Goal: Register for event/course

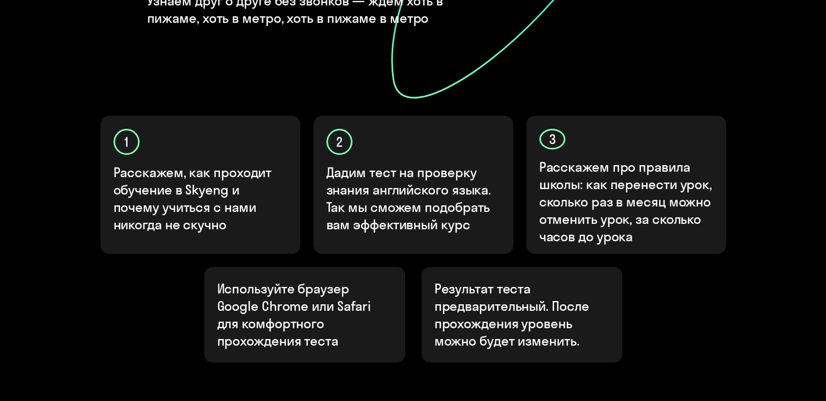
scroll to position [326, 0]
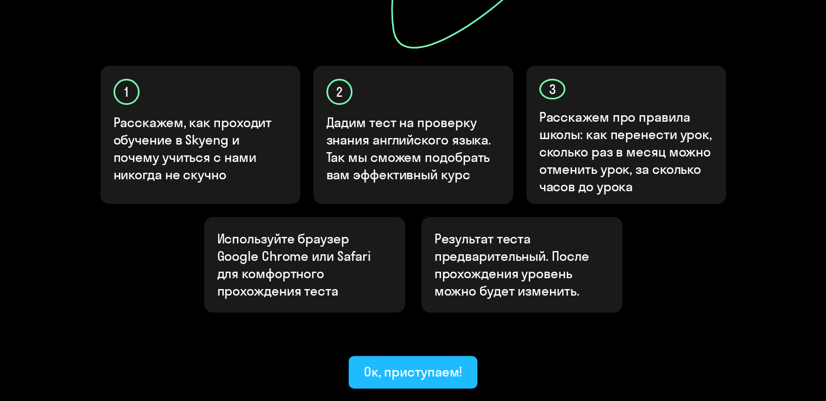
click at [388, 363] on div "Ок, приступаем!" at bounding box center [413, 371] width 99 height 17
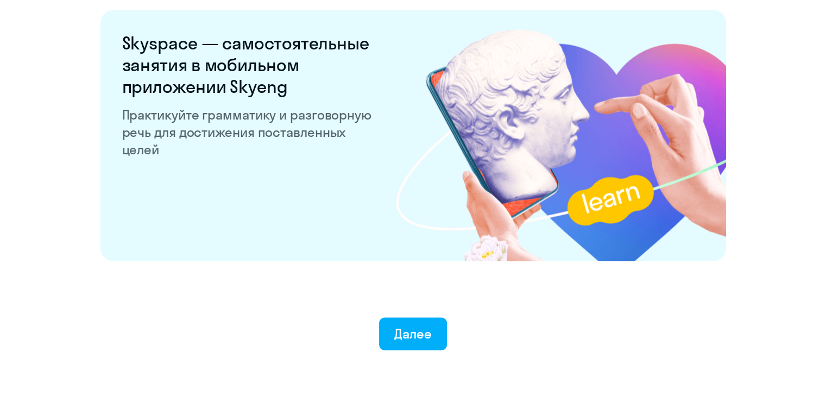
scroll to position [2117, 0]
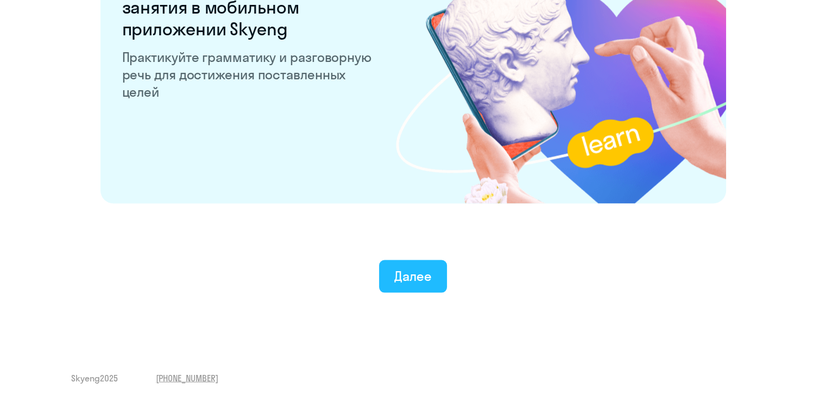
click at [427, 277] on div "Далее" at bounding box center [412, 275] width 37 height 17
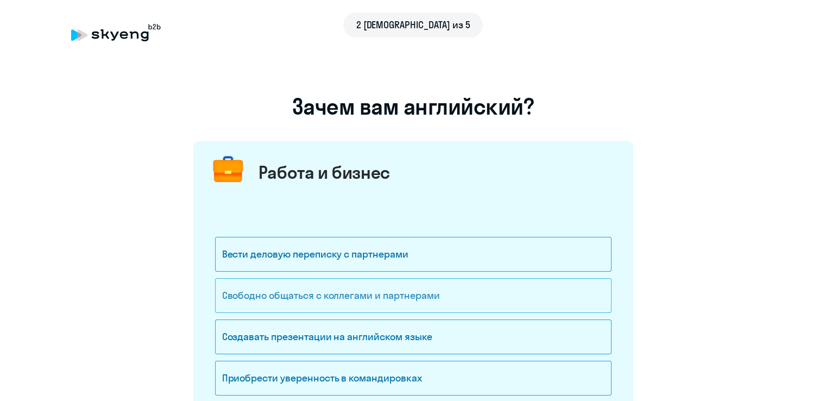
click at [418, 291] on div "Свободно общаться с коллегами и партнерами" at bounding box center [413, 295] width 397 height 35
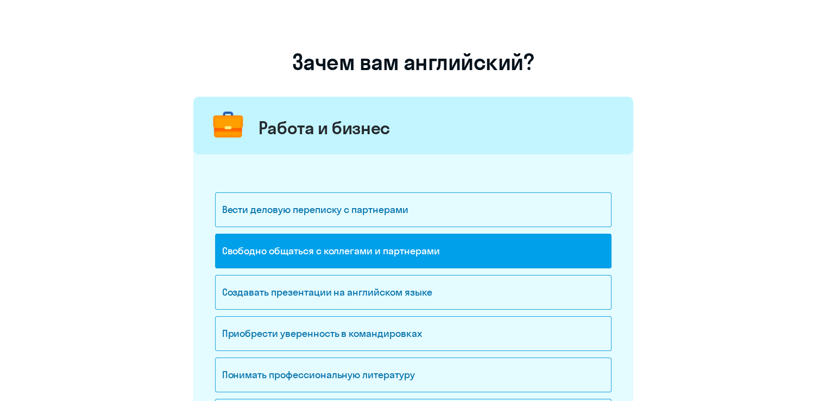
scroll to position [109, 0]
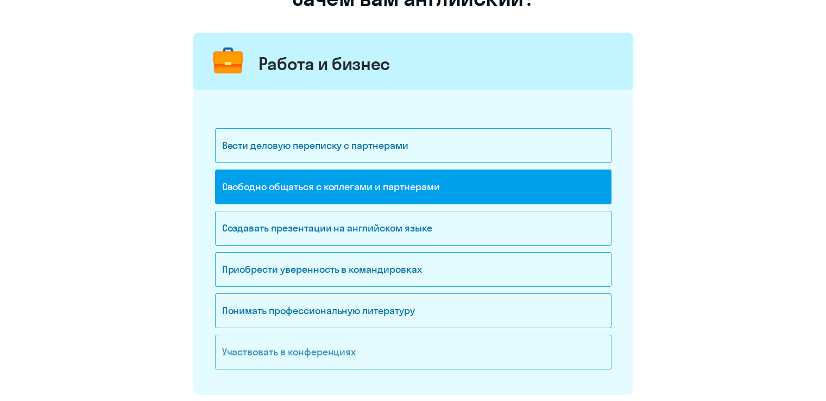
click at [339, 349] on div "Участвовать в конференциях" at bounding box center [413, 352] width 397 height 35
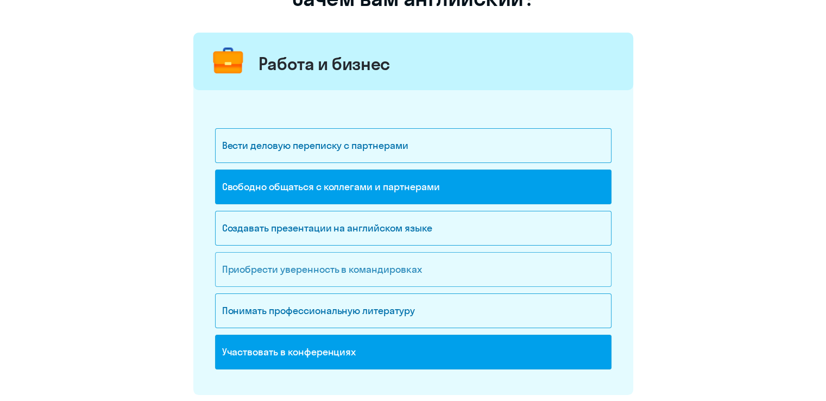
click at [465, 257] on div "Приобрести уверенность в командировках" at bounding box center [413, 269] width 397 height 35
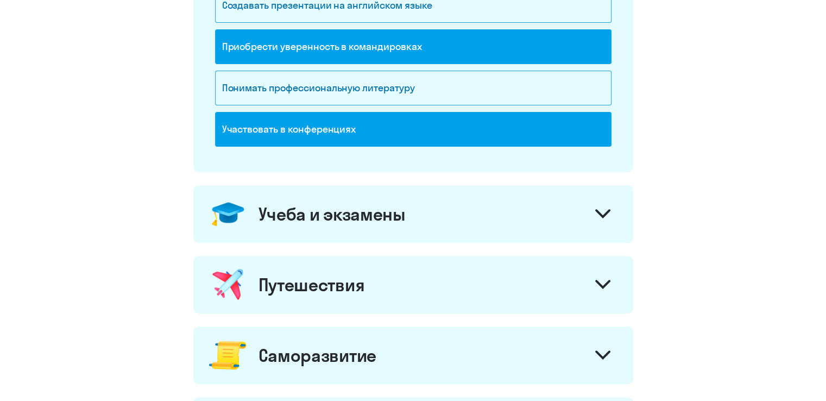
scroll to position [380, 0]
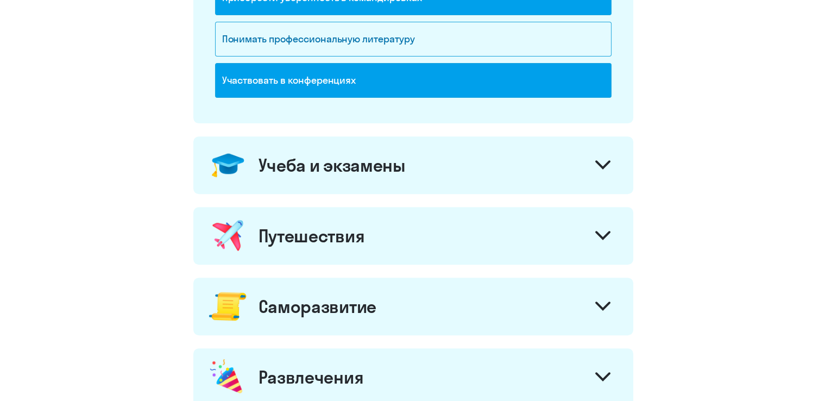
click at [605, 233] on icon at bounding box center [602, 235] width 15 height 9
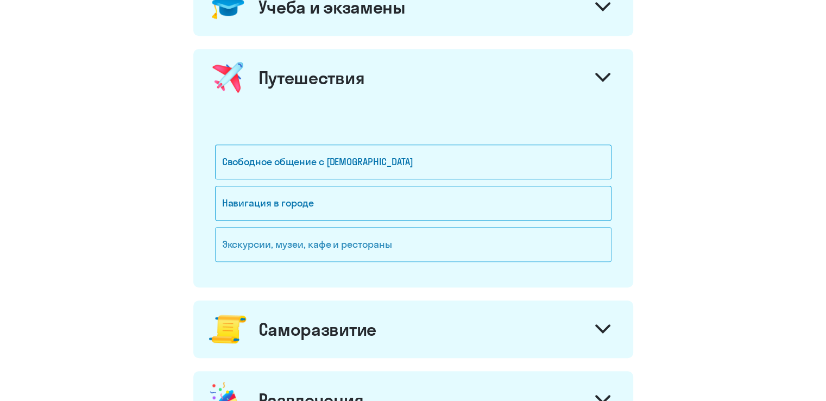
scroll to position [543, 0]
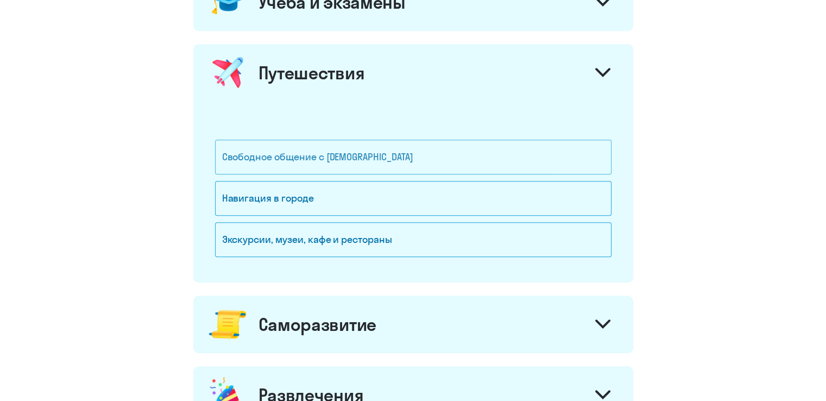
click at [342, 155] on div "Свободное общение с [DEMOGRAPHIC_DATA]" at bounding box center [413, 157] width 397 height 35
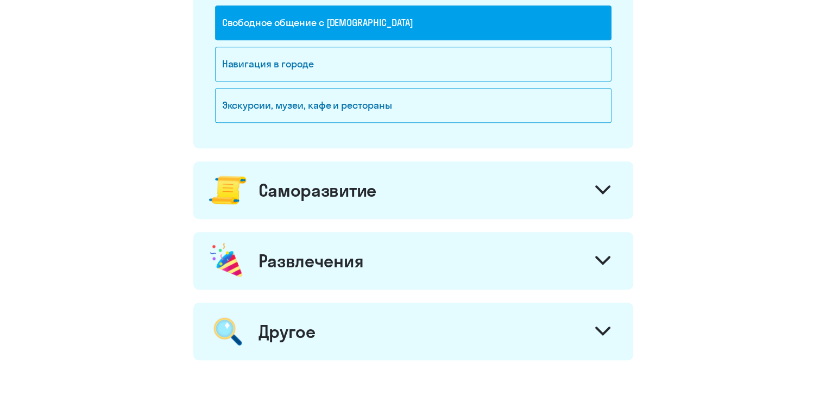
scroll to position [706, 0]
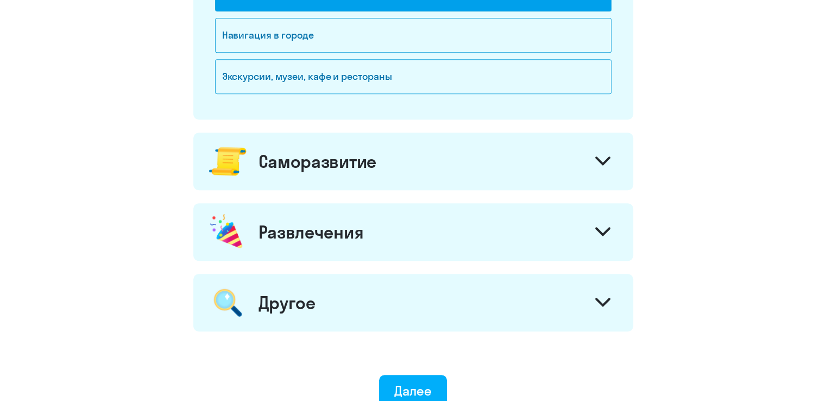
click at [453, 164] on div "Саморазвитие" at bounding box center [413, 162] width 440 height 58
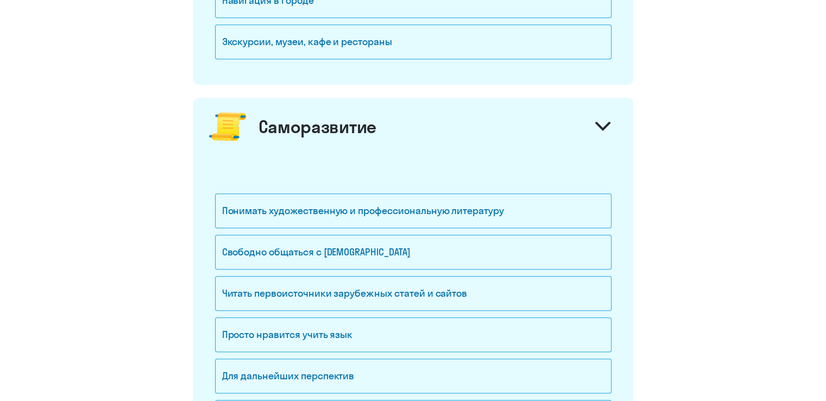
scroll to position [761, 0]
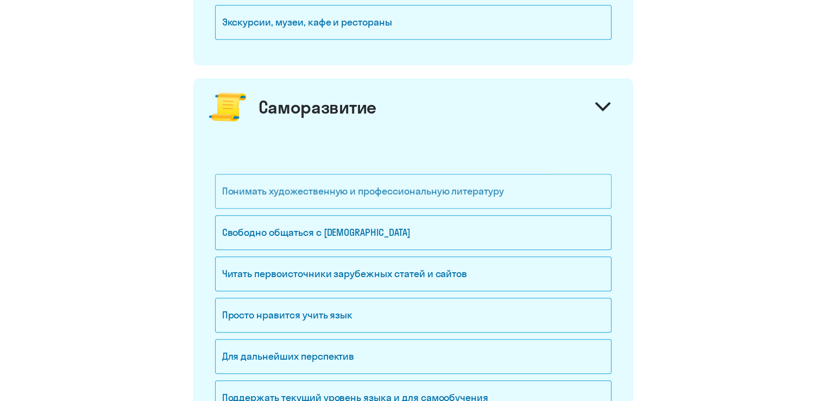
click at [416, 188] on div "Понимать художественную и профессиональную литературу" at bounding box center [413, 191] width 397 height 35
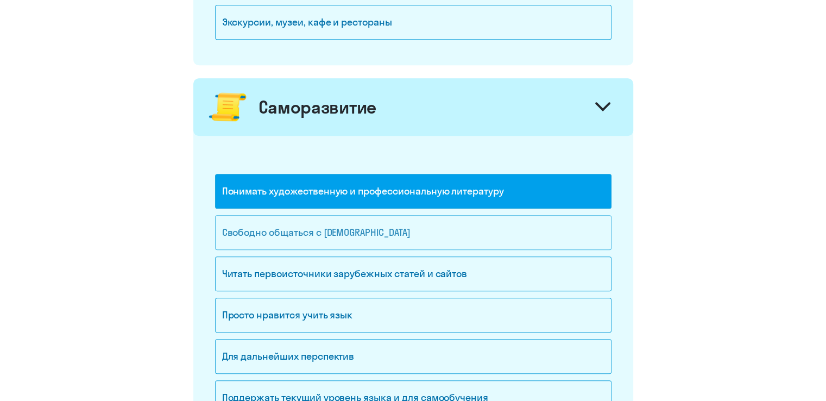
click at [397, 225] on div "Свободно общаться с [DEMOGRAPHIC_DATA]" at bounding box center [413, 232] width 397 height 35
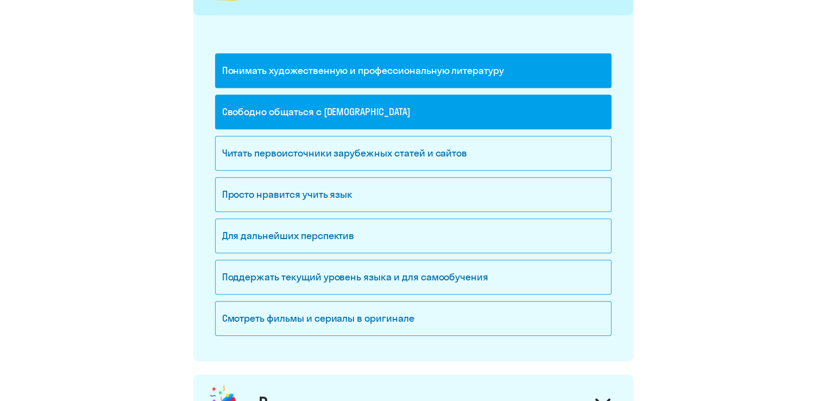
scroll to position [924, 0]
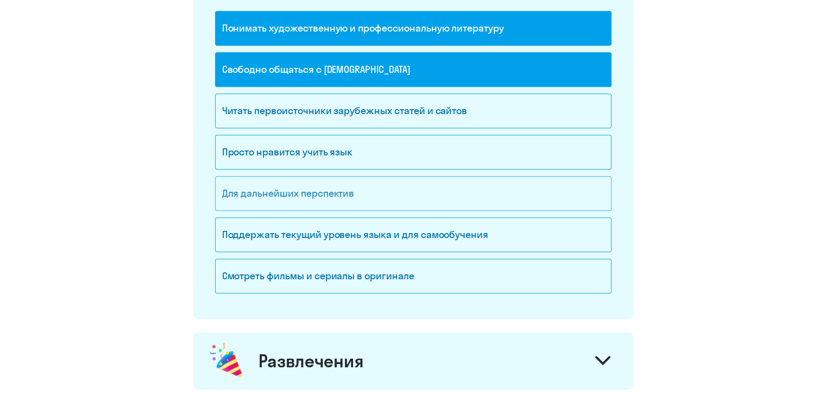
click at [430, 176] on div "Для дальнейших перспектив" at bounding box center [413, 193] width 397 height 35
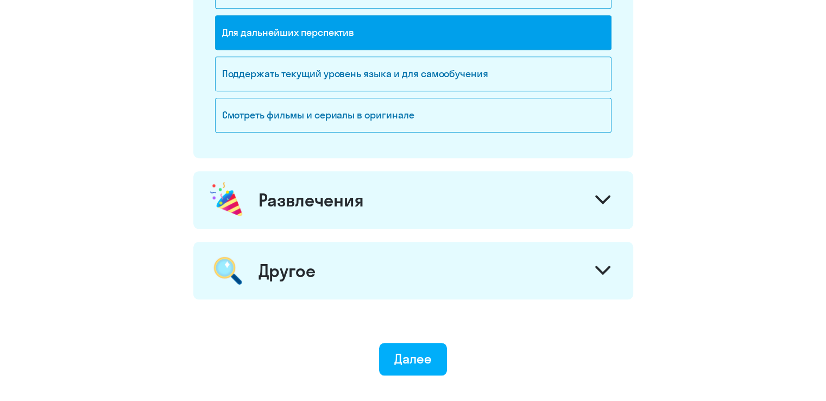
scroll to position [1086, 0]
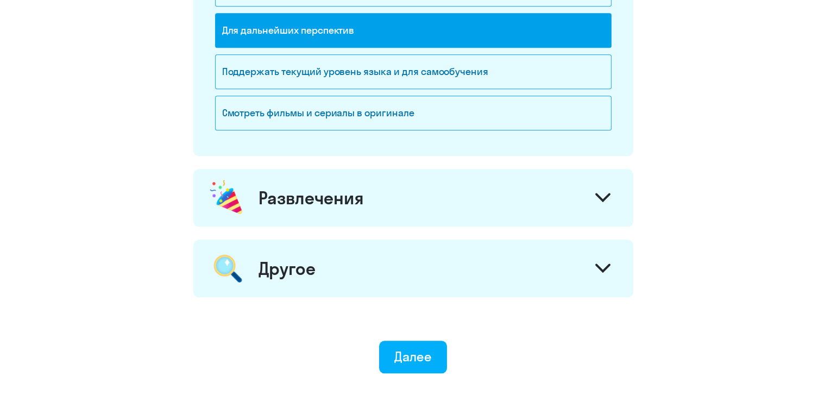
click at [569, 269] on div "Другое" at bounding box center [413, 269] width 440 height 58
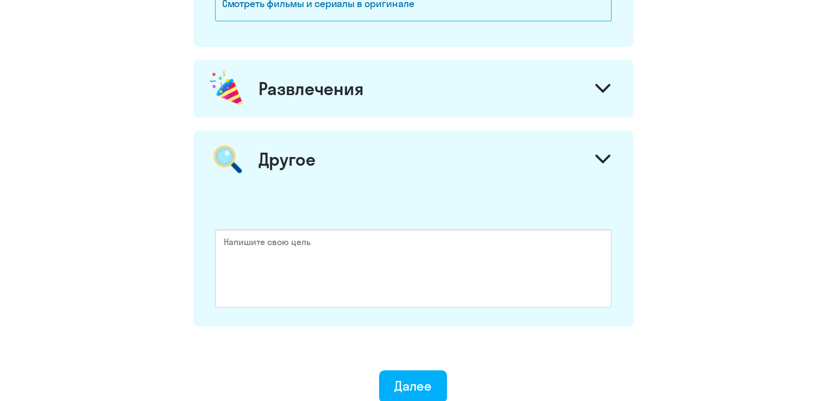
scroll to position [1297, 0]
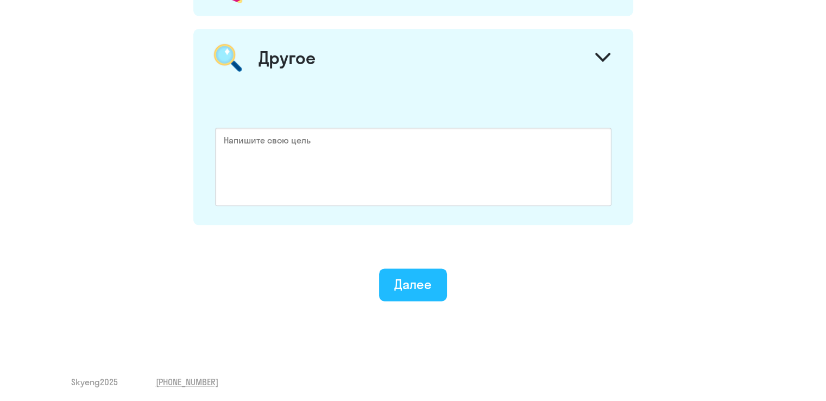
click at [419, 283] on div "Далее" at bounding box center [412, 283] width 37 height 17
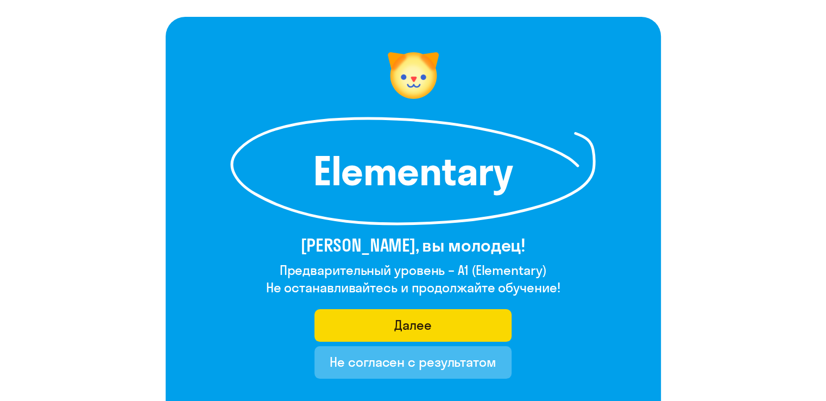
scroll to position [109, 0]
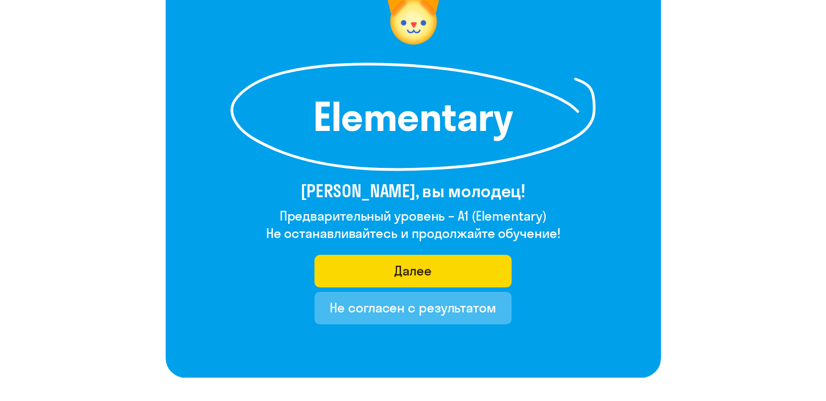
drag, startPoint x: 558, startPoint y: 213, endPoint x: 252, endPoint y: 216, distance: 306.4
click at [252, 216] on div "Elementary [PERSON_NAME], вы молодец! Предварительный уровень – A1 (Elementary)…" at bounding box center [413, 170] width 495 height 415
copy h4 "Предварительный уровень – A1 (Elementary)"
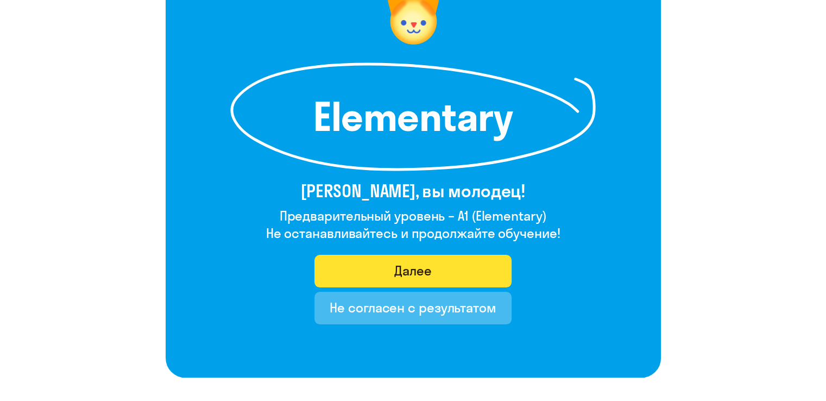
click at [424, 261] on button "Далее" at bounding box center [413, 271] width 197 height 33
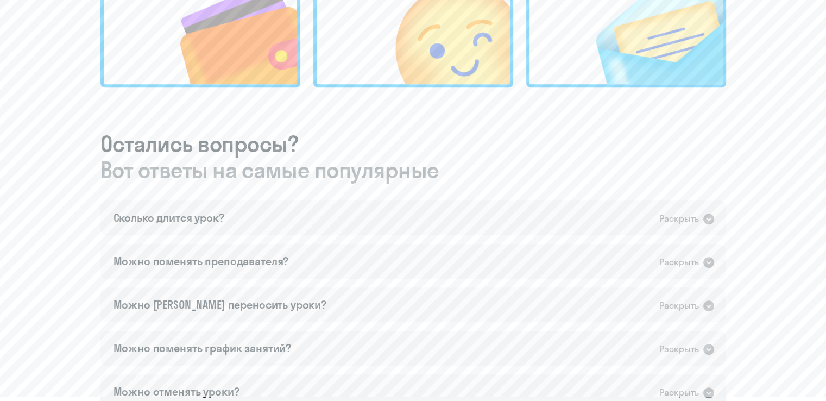
scroll to position [598, 0]
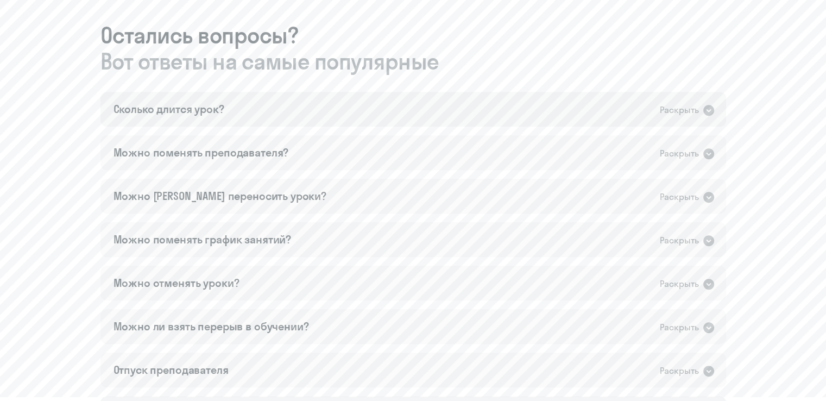
click at [711, 110] on icon at bounding box center [708, 110] width 11 height 11
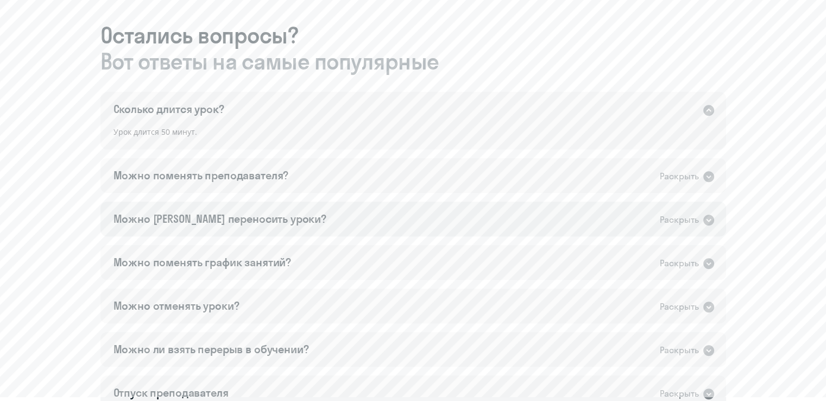
click at [705, 213] on icon at bounding box center [708, 219] width 13 height 13
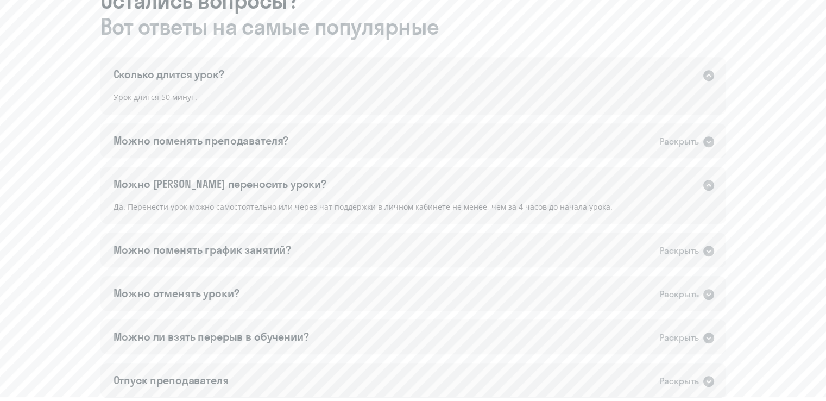
scroll to position [652, 0]
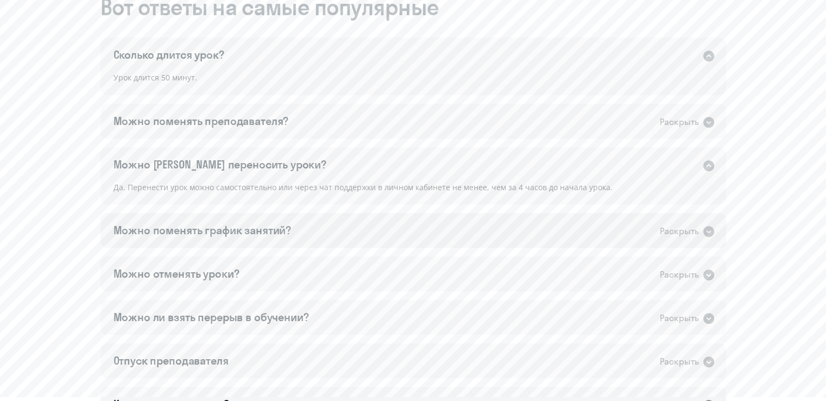
click at [706, 235] on icon at bounding box center [708, 231] width 11 height 11
